Goal: Information Seeking & Learning: Check status

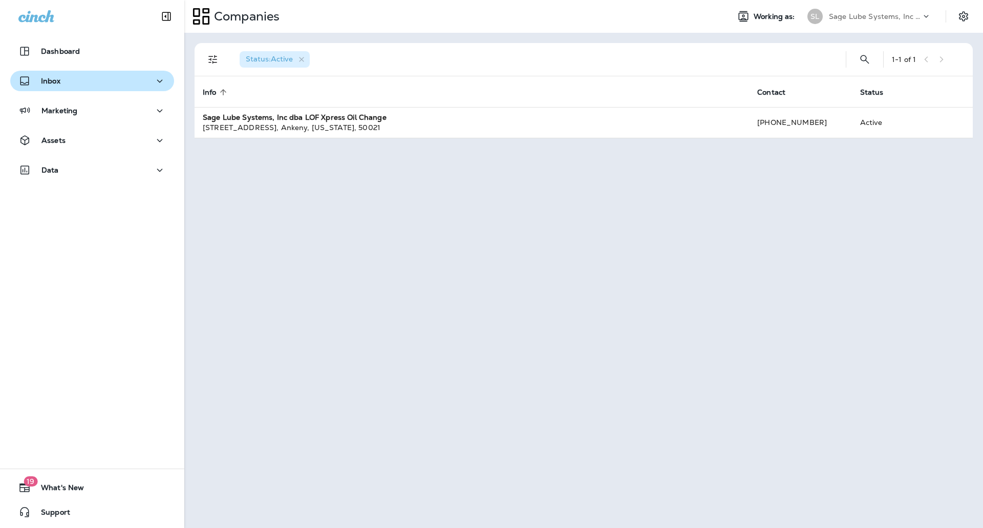
click at [92, 81] on div "Inbox" at bounding box center [91, 81] width 147 height 13
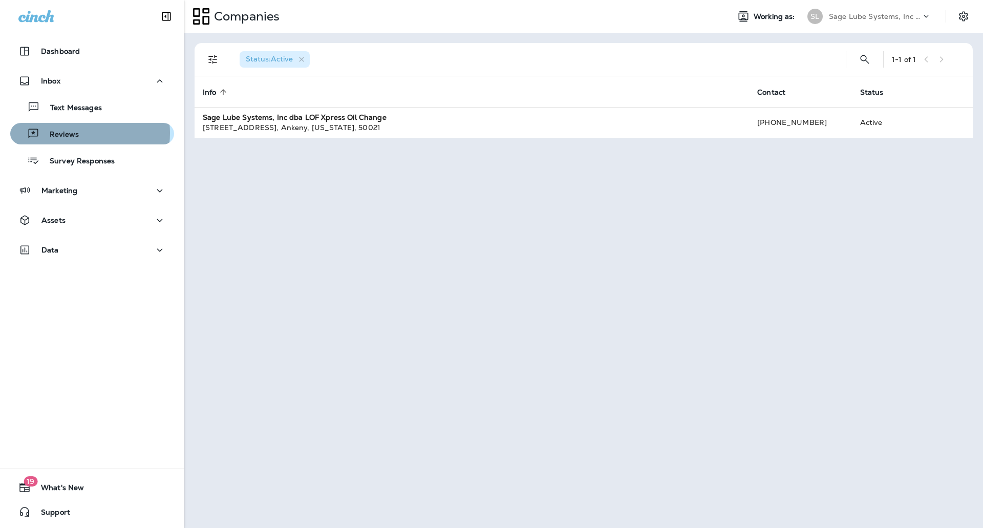
click at [75, 133] on p "Reviews" at bounding box center [58, 135] width 39 height 10
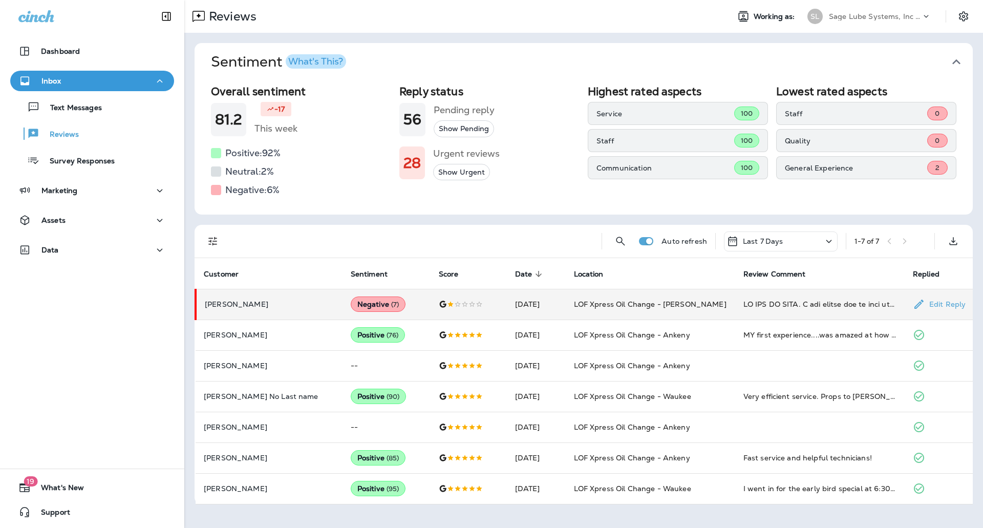
click at [735, 309] on td at bounding box center [819, 304] width 169 height 31
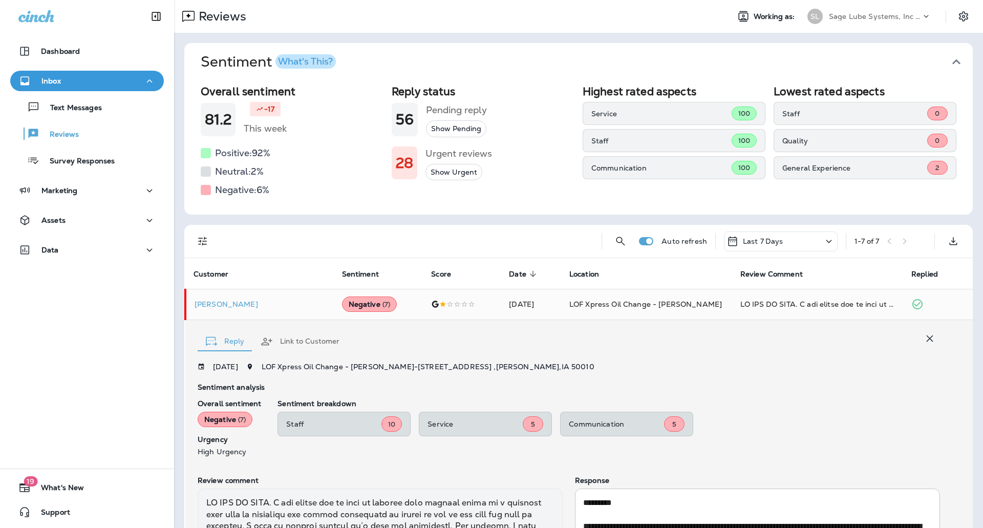
scroll to position [169, 0]
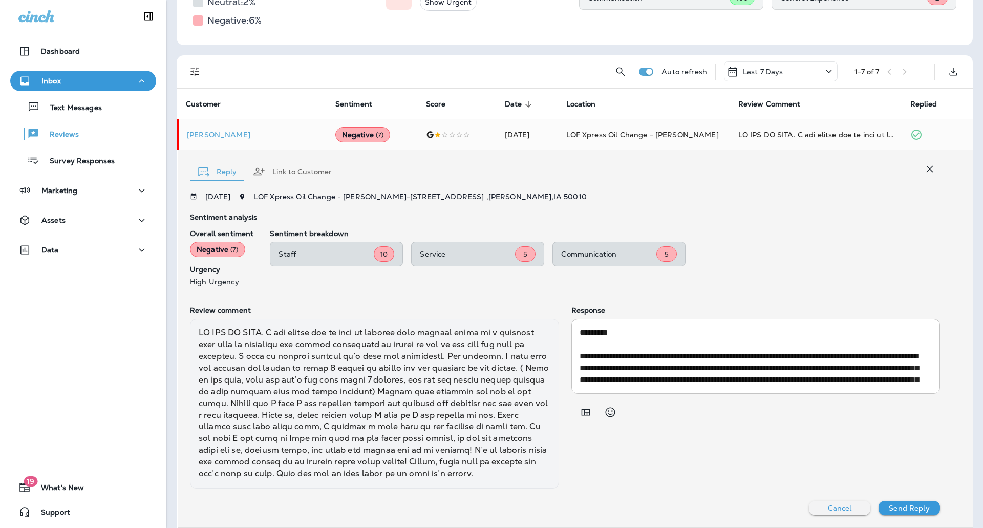
click at [766, 286] on div "Sentiment analysis Overall sentiment Negative ( 7 ) Urgency High Urgency Sentim…" at bounding box center [565, 253] width 750 height 81
click at [56, 109] on p "Text Messages" at bounding box center [71, 108] width 62 height 10
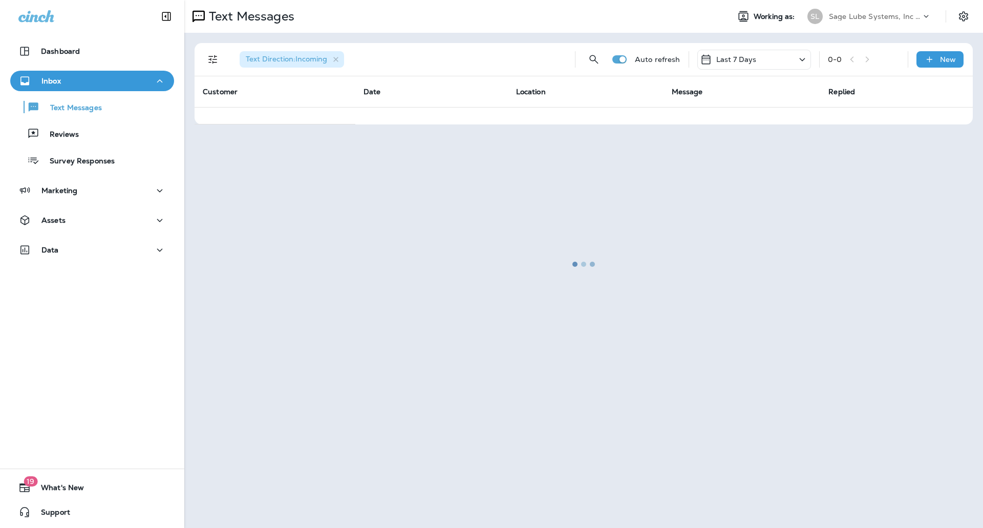
click at [46, 75] on div "Inbox" at bounding box center [39, 81] width 42 height 13
